Goal: Task Accomplishment & Management: Complete application form

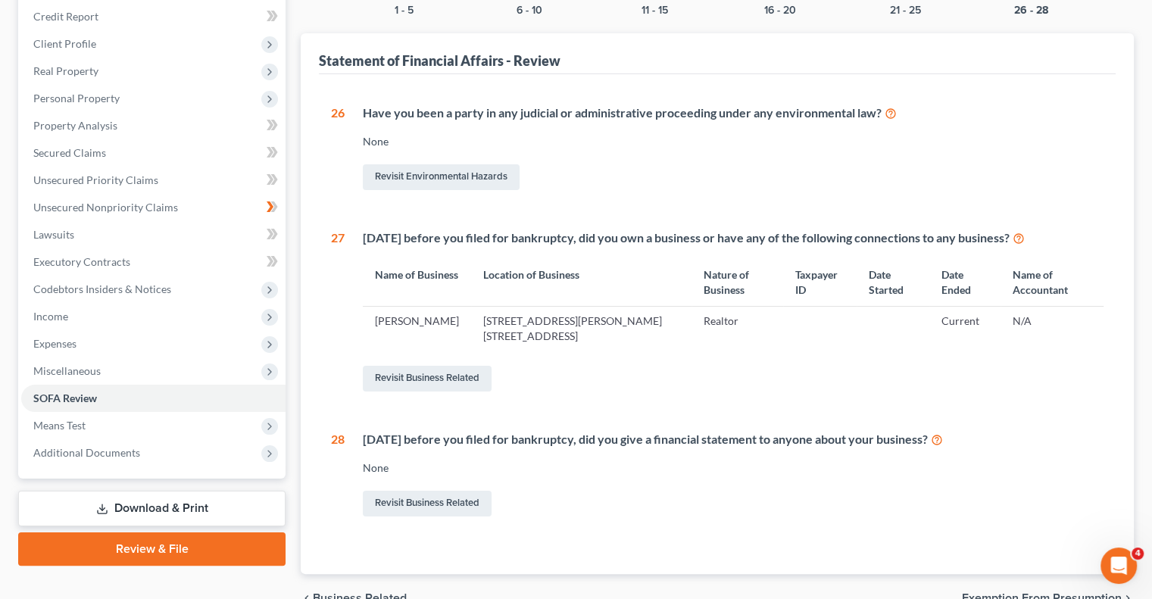
scroll to position [182, 0]
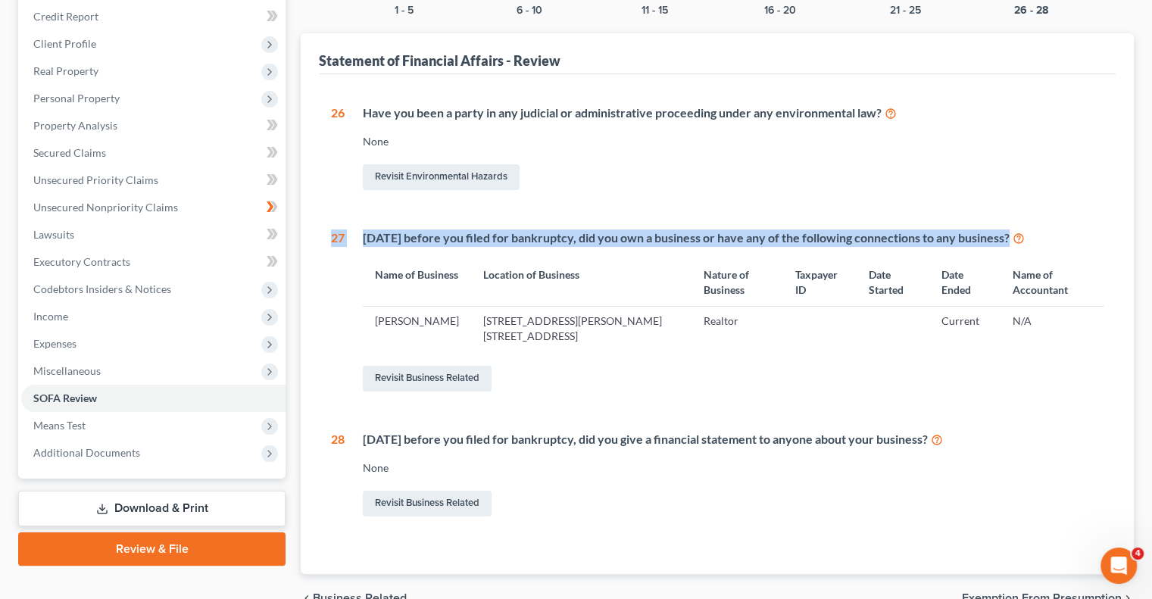
drag, startPoint x: 1125, startPoint y: 182, endPoint x: 348, endPoint y: 275, distance: 782.3
click at [348, 275] on div "Statement of Financial Affairs - Review 1 What is your current marital status? …" at bounding box center [717, 303] width 833 height 541
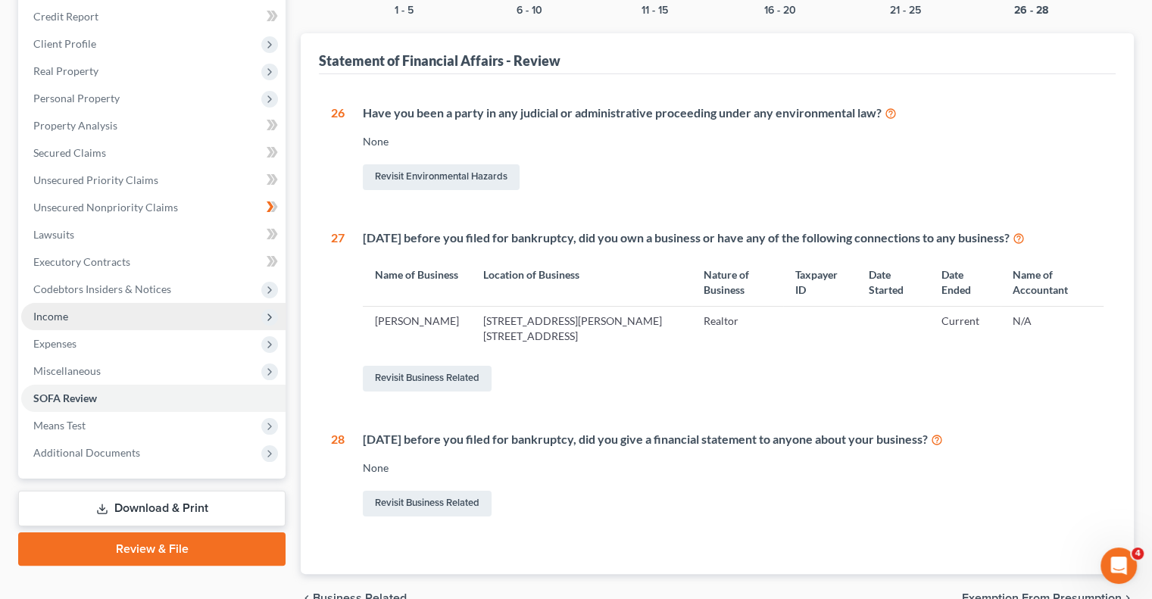
click at [82, 319] on span "Income" at bounding box center [153, 316] width 264 height 27
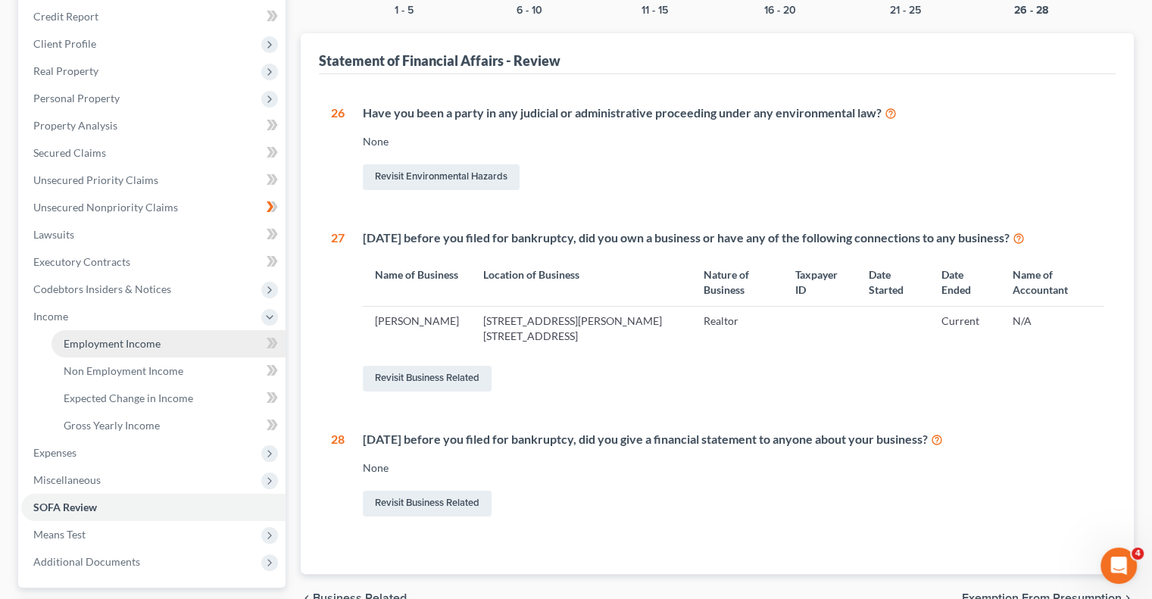
click at [109, 344] on span "Employment Income" at bounding box center [112, 343] width 97 height 13
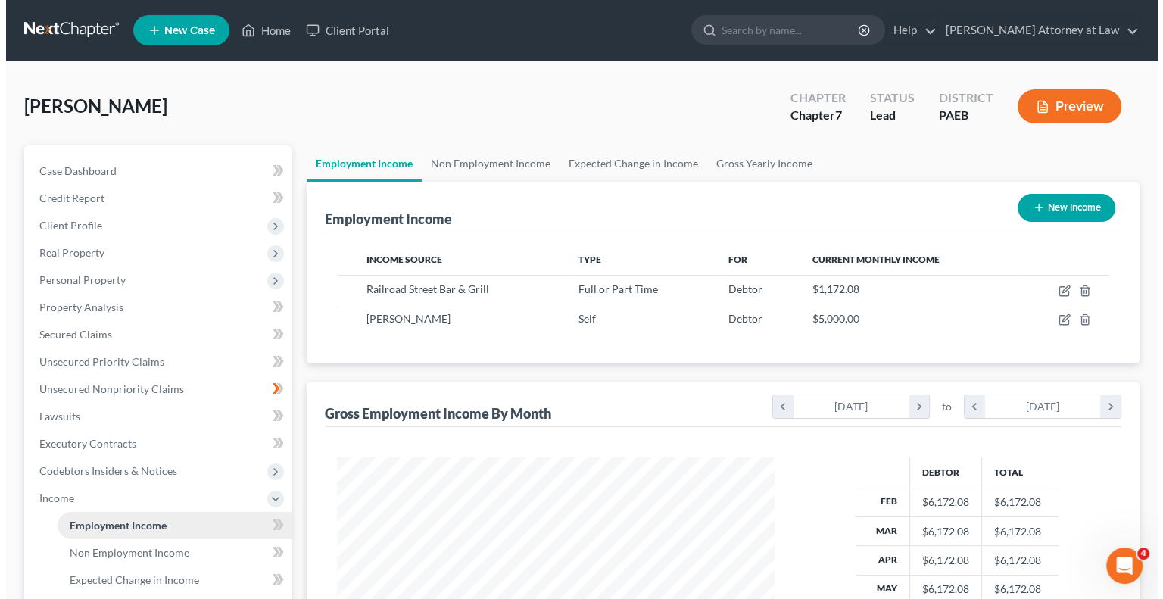
scroll to position [270, 467]
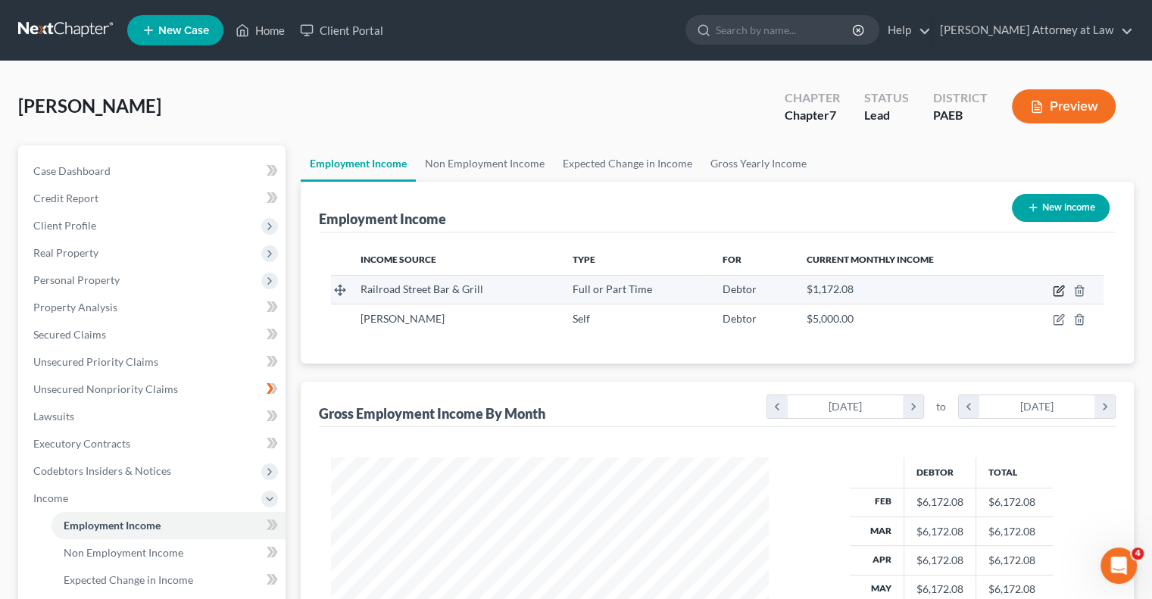
click at [1062, 291] on icon "button" at bounding box center [1057, 291] width 9 height 9
select select "0"
select select "39"
select select "1"
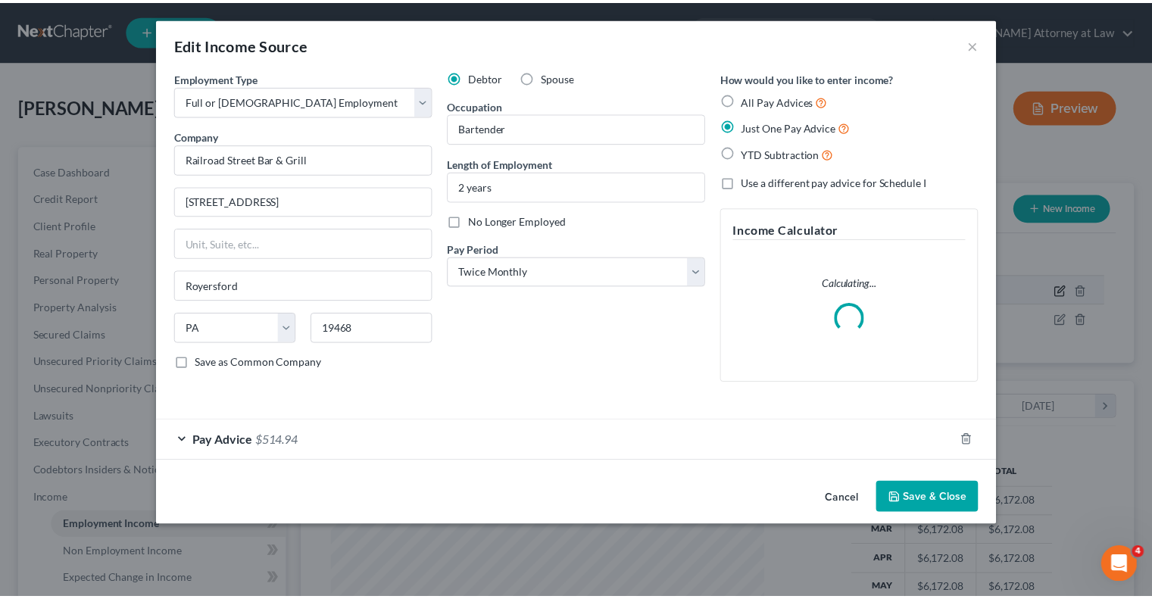
scroll to position [270, 472]
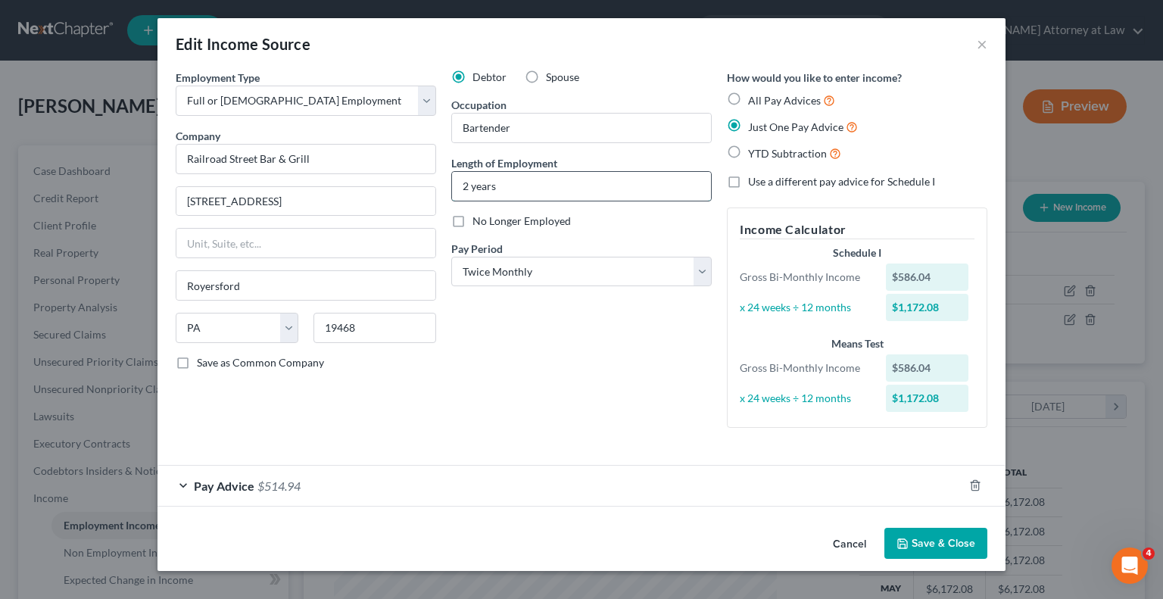
click at [472, 182] on input "2 years" at bounding box center [581, 186] width 259 height 29
click at [498, 185] on input "1 years" at bounding box center [581, 186] width 259 height 29
type input "1 year"
click at [932, 544] on button "Save & Close" at bounding box center [935, 544] width 103 height 32
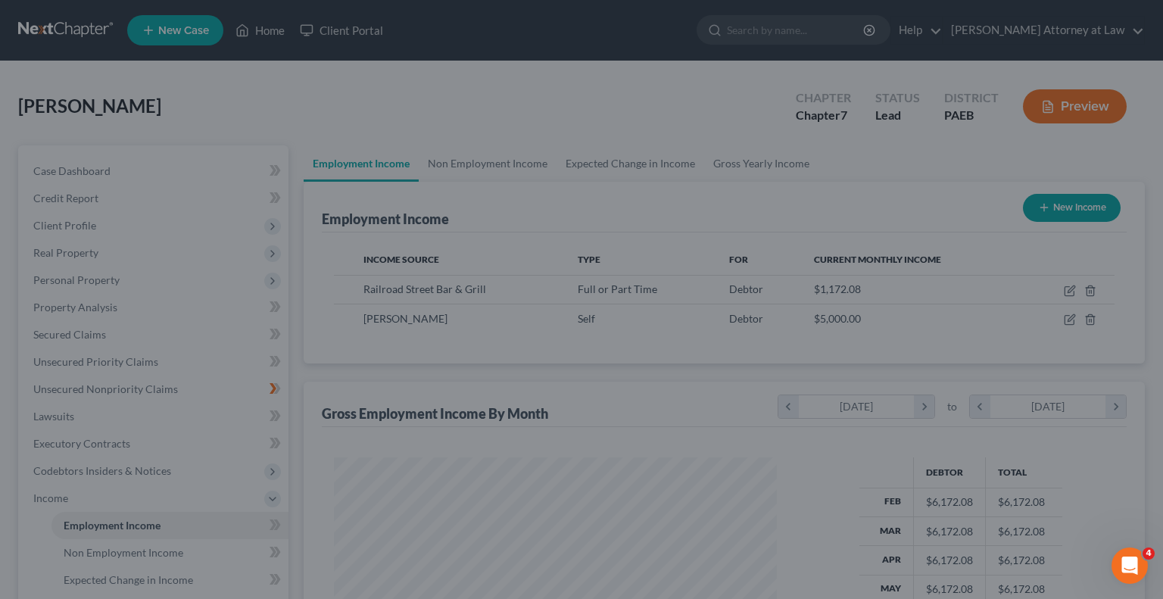
scroll to position [756871, 756673]
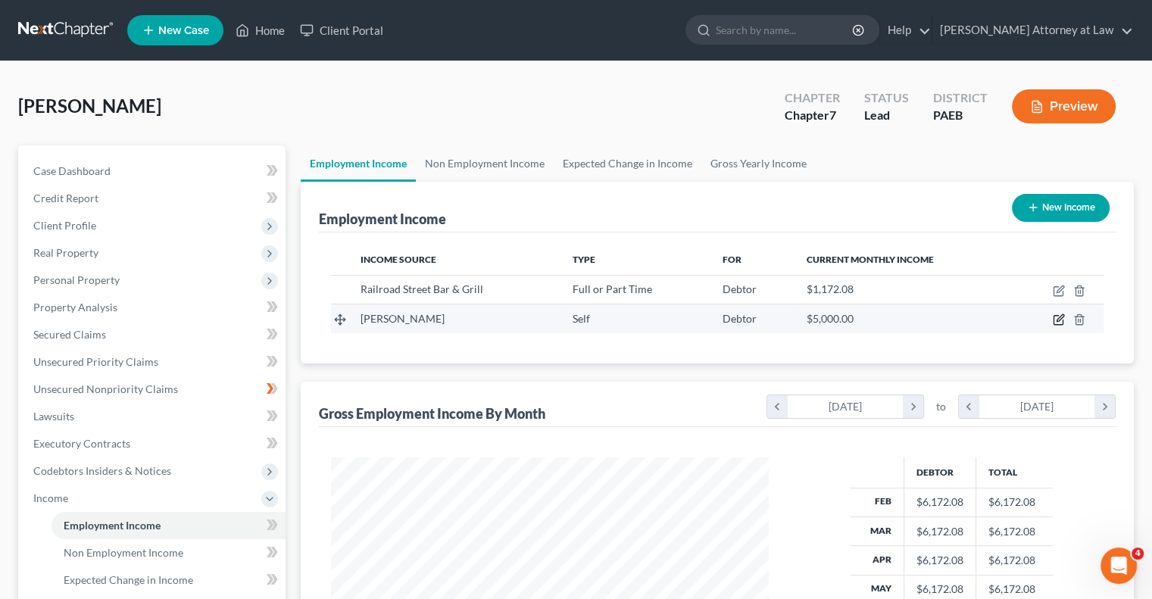
click at [1059, 315] on icon "button" at bounding box center [1058, 319] width 12 height 12
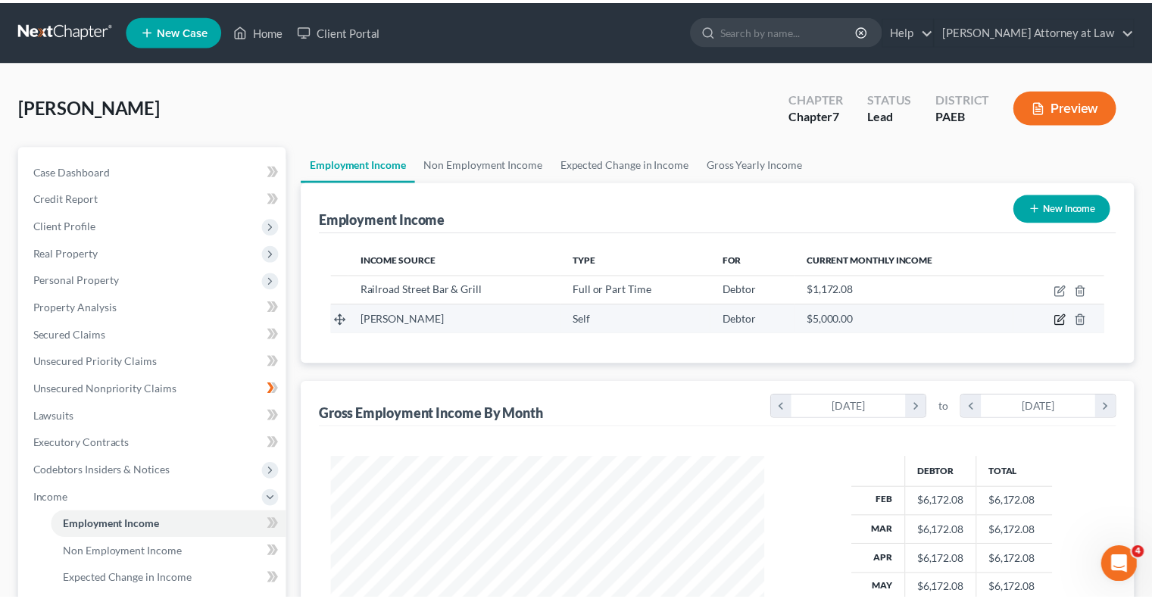
scroll to position [270, 472]
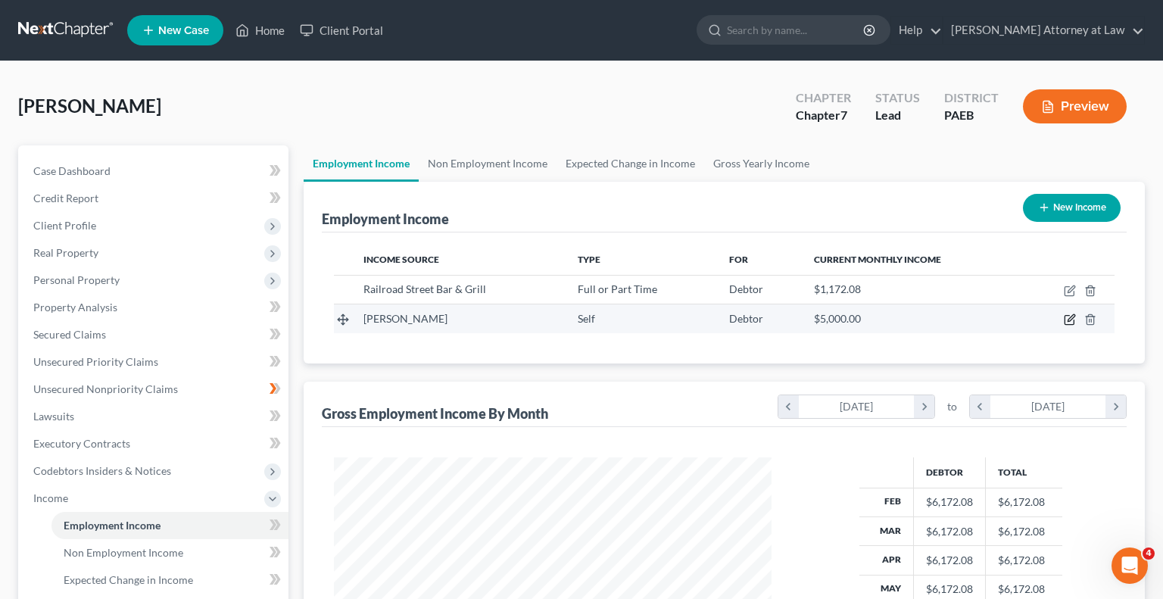
select select "1"
select select "39"
select select "0"
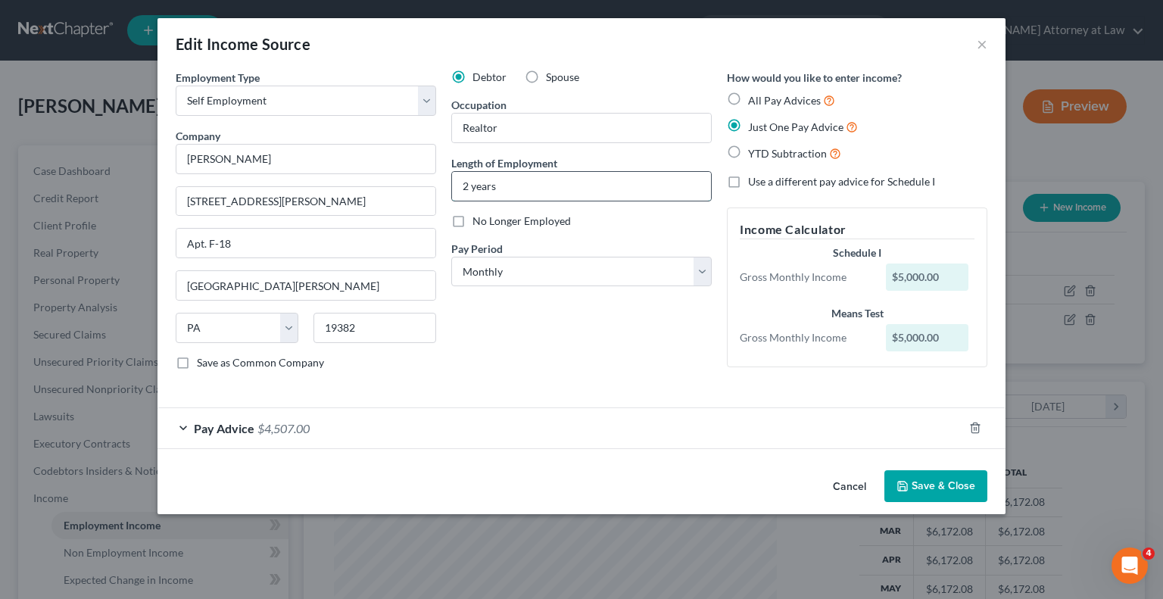
click at [472, 184] on input "2 years" at bounding box center [581, 186] width 259 height 29
type input "10 years"
click at [948, 487] on button "Save & Close" at bounding box center [935, 486] width 103 height 32
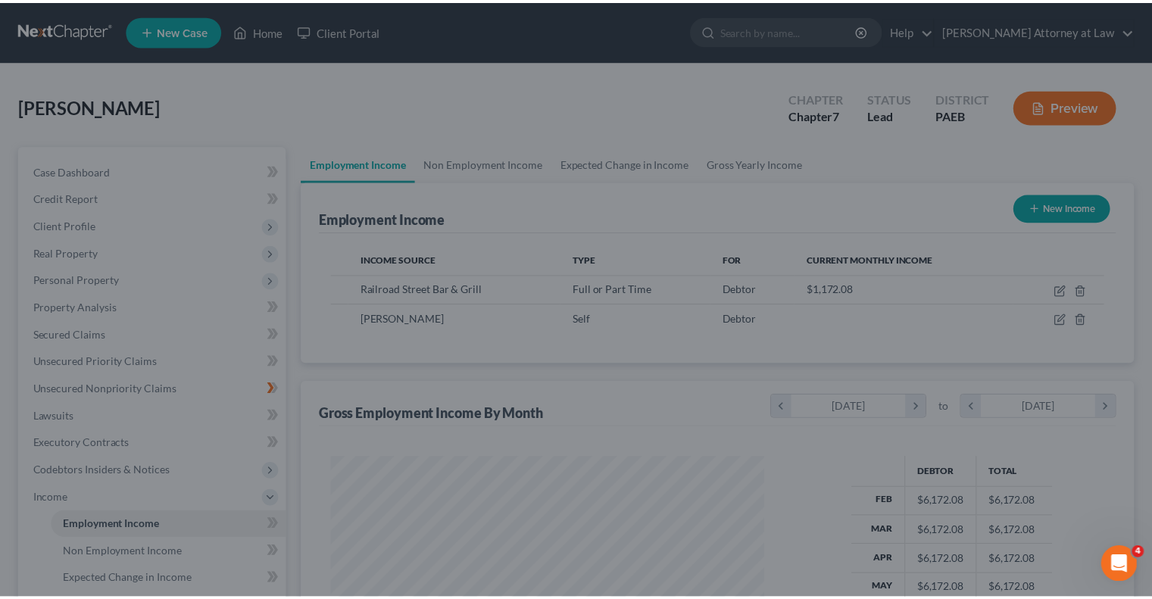
scroll to position [756871, 756673]
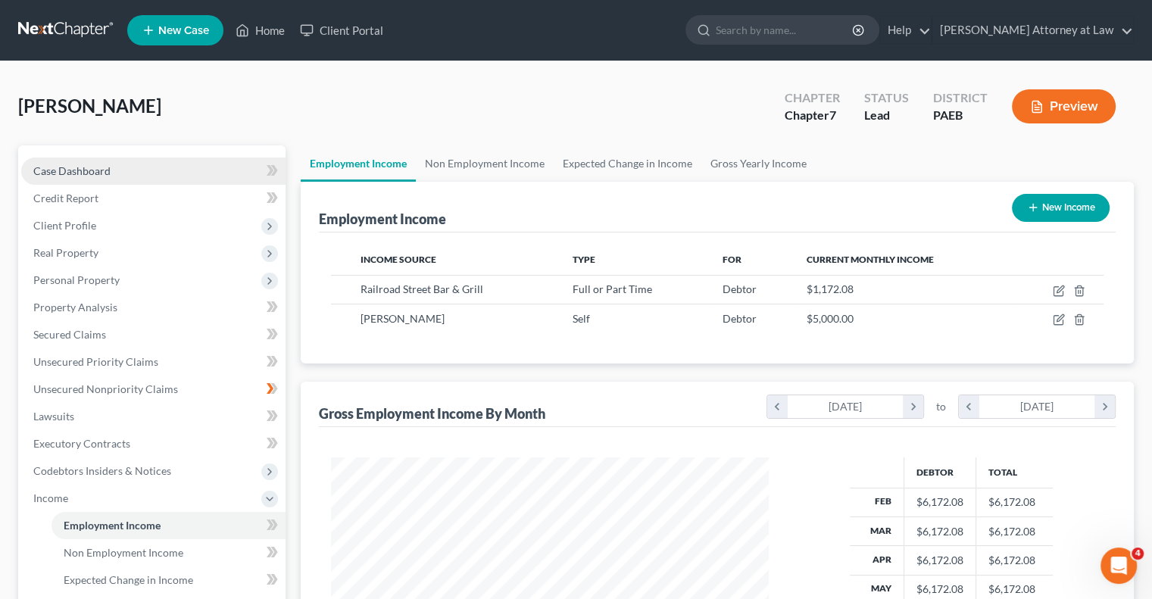
click at [84, 176] on span "Case Dashboard" at bounding box center [71, 170] width 77 height 13
